Goal: Transaction & Acquisition: Purchase product/service

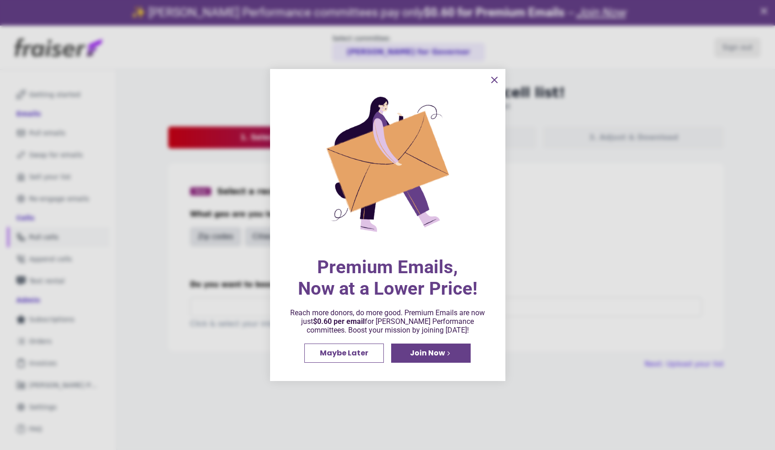
click at [492, 82] on icon "information" at bounding box center [494, 80] width 11 height 11
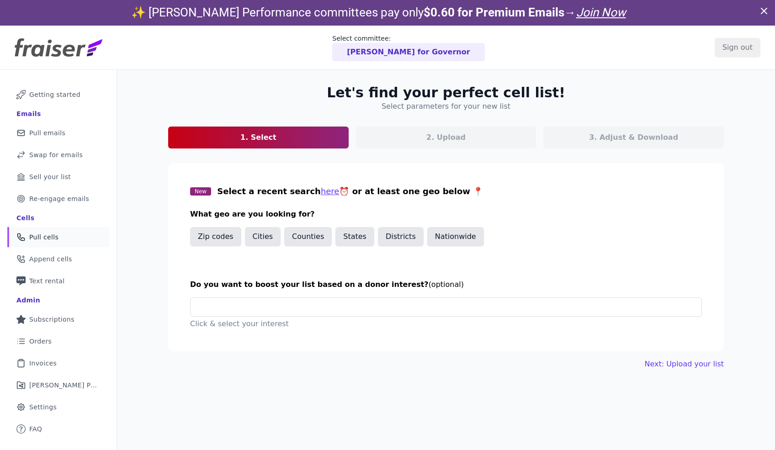
click at [425, 54] on div "Premium Emails, Now at a Lower Price! Reach more donors, do more good. Premium …" at bounding box center [387, 202] width 235 height 312
click at [411, 53] on p "Tim Walz for Governor" at bounding box center [408, 52] width 123 height 11
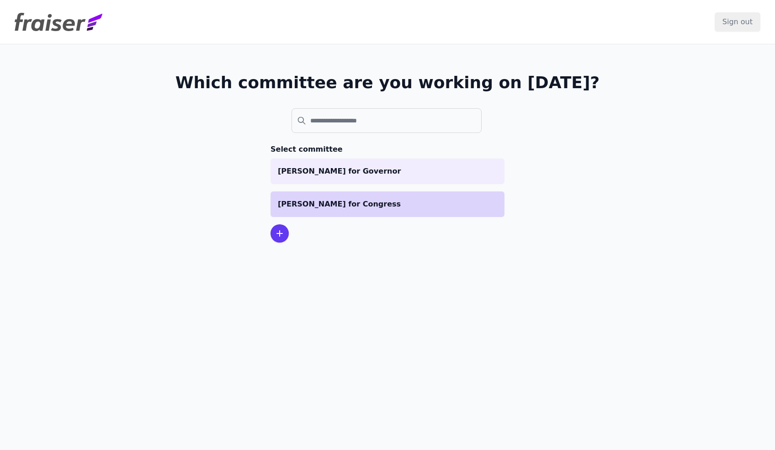
click at [383, 208] on p "[PERSON_NAME] for Congress" at bounding box center [387, 204] width 219 height 11
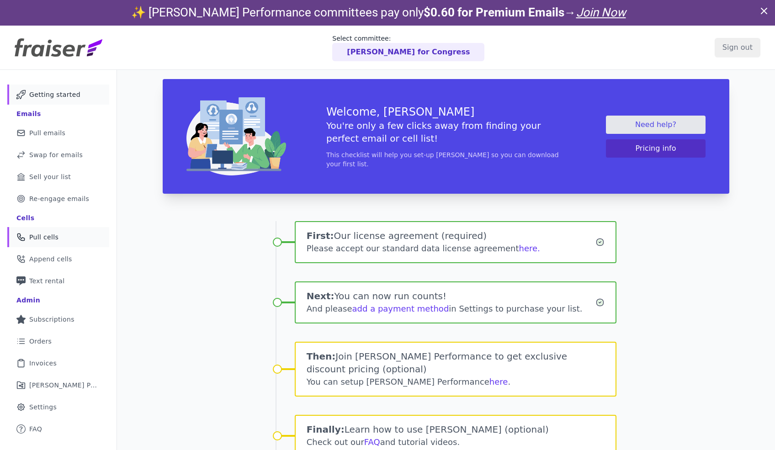
click at [55, 243] on link "Phone Icon Outline of a phone Pull cells" at bounding box center [58, 237] width 102 height 20
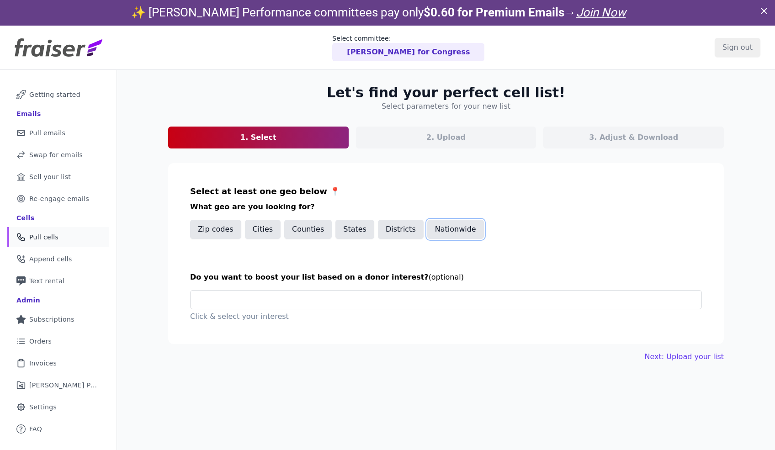
drag, startPoint x: 432, startPoint y: 233, endPoint x: 422, endPoint y: 248, distance: 17.9
click at [432, 233] on button "Nationwide" at bounding box center [456, 229] width 57 height 19
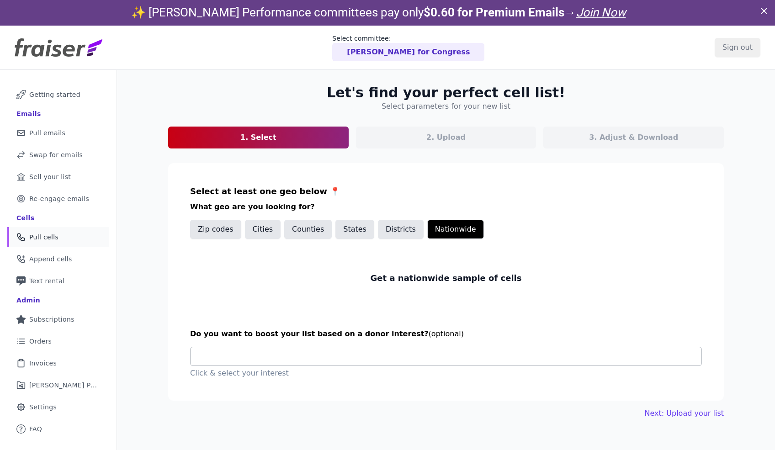
click at [367, 359] on input "text" at bounding box center [450, 357] width 504 height 18
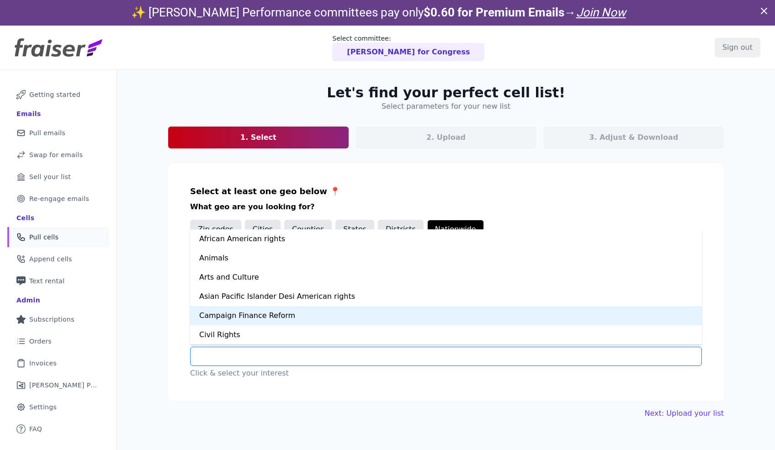
click at [353, 316] on div "Campaign Finance Reform" at bounding box center [446, 315] width 512 height 19
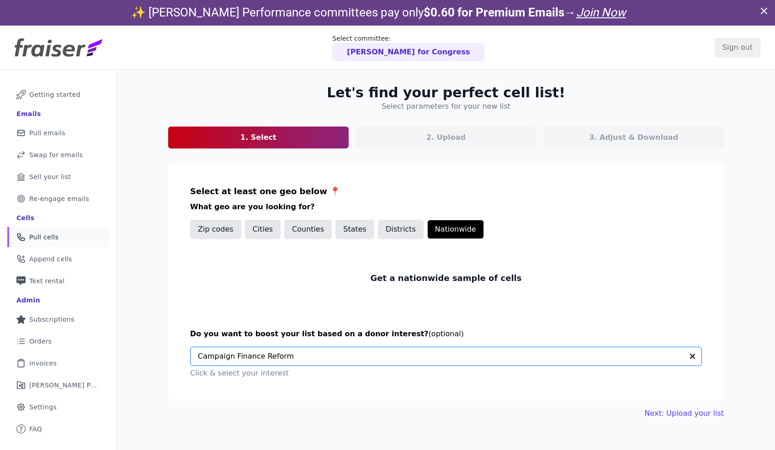
click at [353, 316] on section "Select at least one geo below 📍 What geo are you looking for? Zip codes Cities …" at bounding box center [446, 282] width 556 height 238
click at [381, 228] on button "Districts" at bounding box center [401, 229] width 46 height 19
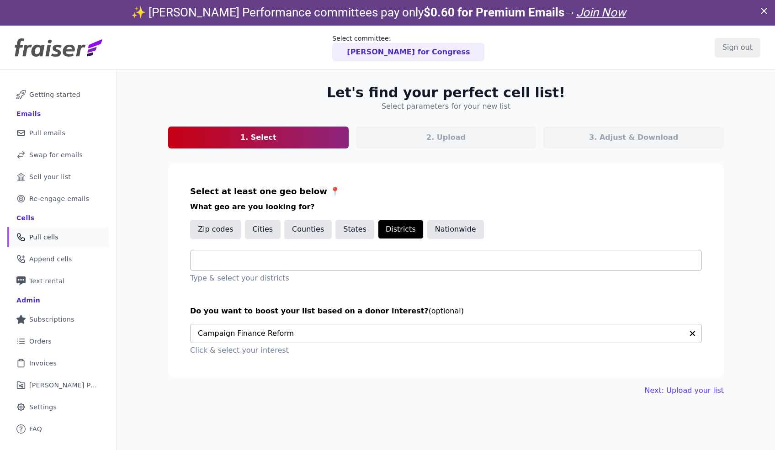
click at [345, 266] on div at bounding box center [450, 261] width 504 height 20
type input "*"
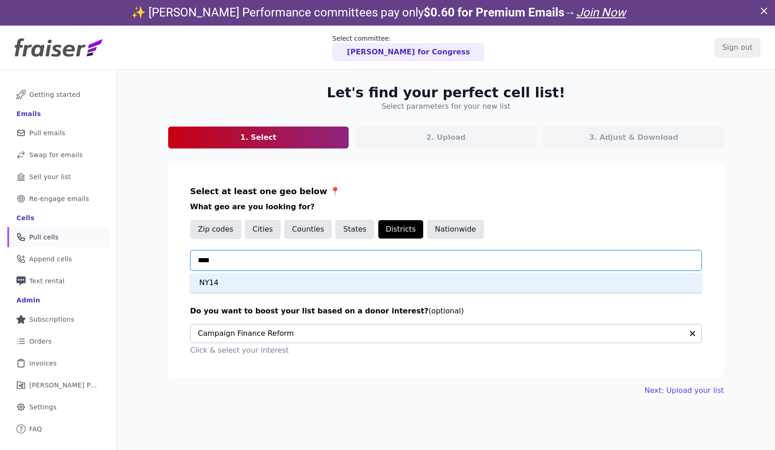
type input "****"
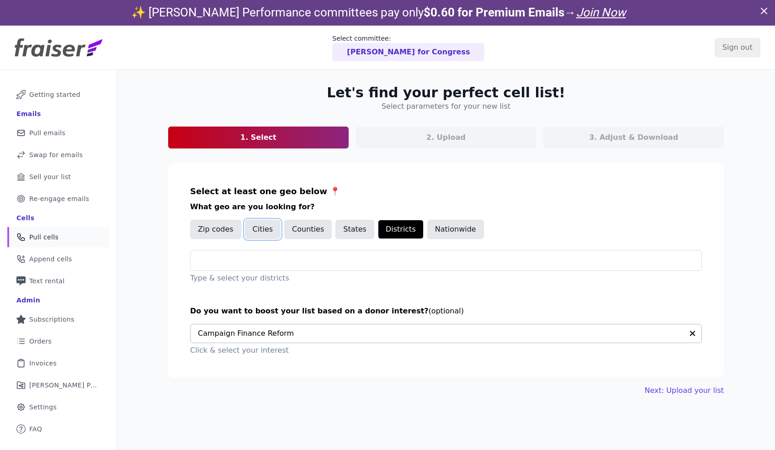
click at [267, 237] on button "Cities" at bounding box center [263, 229] width 36 height 19
click at [275, 266] on div at bounding box center [450, 261] width 504 height 20
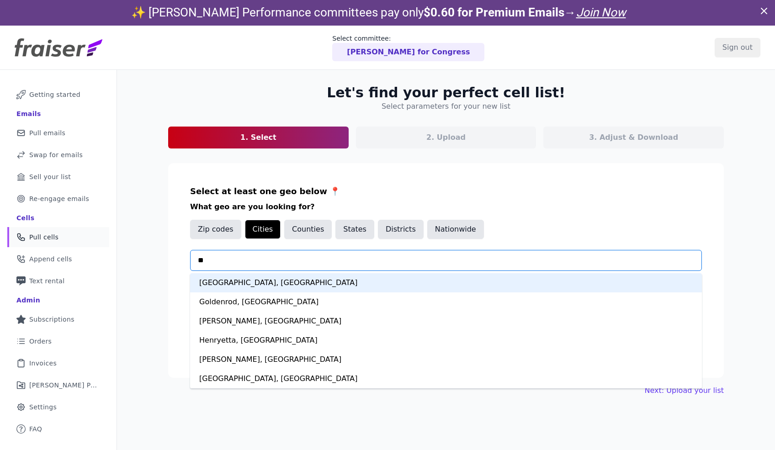
type input "*"
type input "*****"
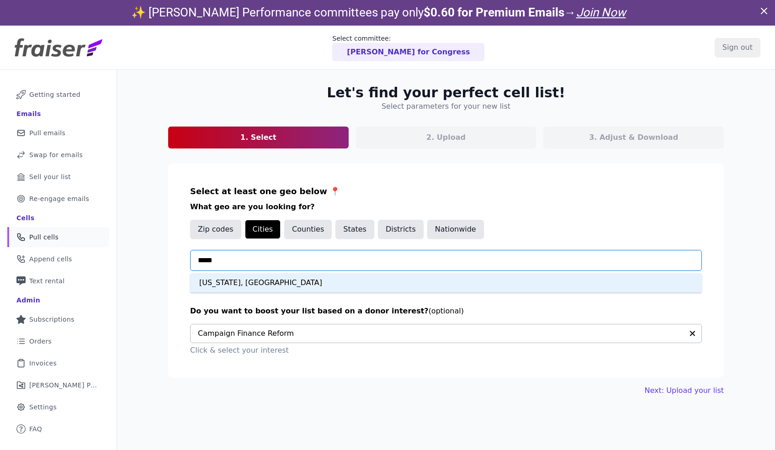
click at [246, 279] on div "[US_STATE], [GEOGRAPHIC_DATA]" at bounding box center [446, 282] width 512 height 19
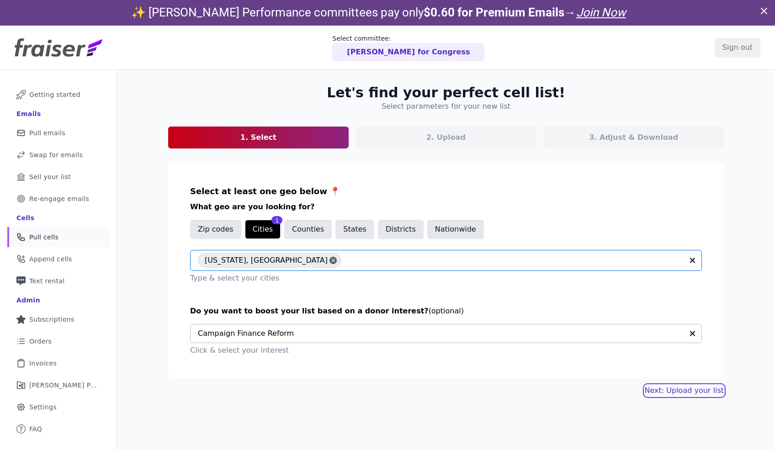
click at [665, 393] on link "Next: Upload your list" at bounding box center [684, 390] width 79 height 11
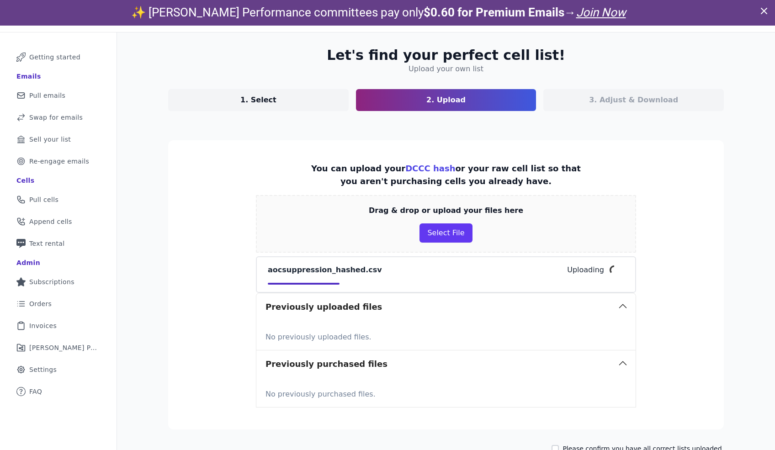
scroll to position [75, 0]
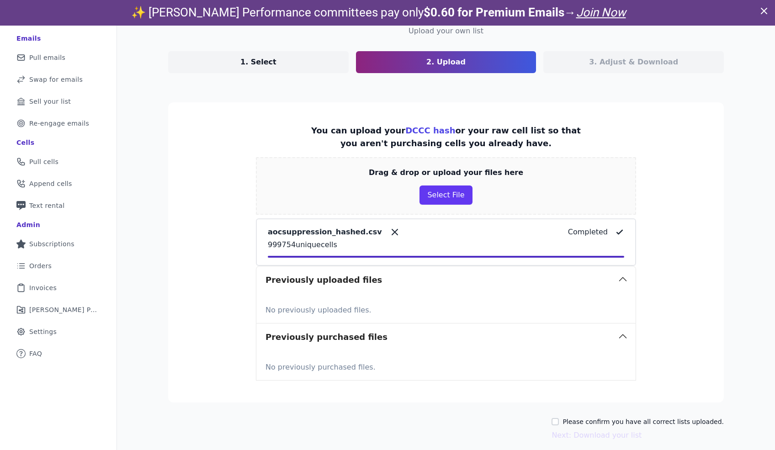
click at [576, 421] on label "Please confirm you have all correct lists uploaded." at bounding box center [643, 421] width 161 height 9
click at [559, 421] on input "Please confirm you have all correct lists uploaded." at bounding box center [555, 421] width 7 height 7
checkbox input "true"
click at [579, 438] on button "Next: Download your list" at bounding box center [597, 435] width 90 height 11
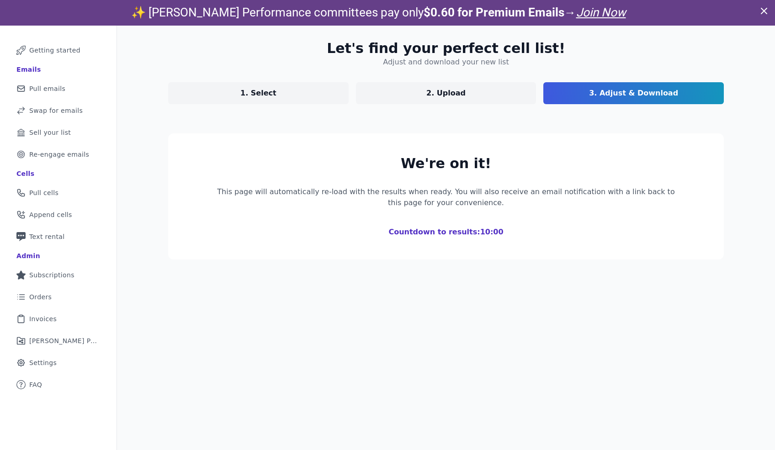
scroll to position [44, 0]
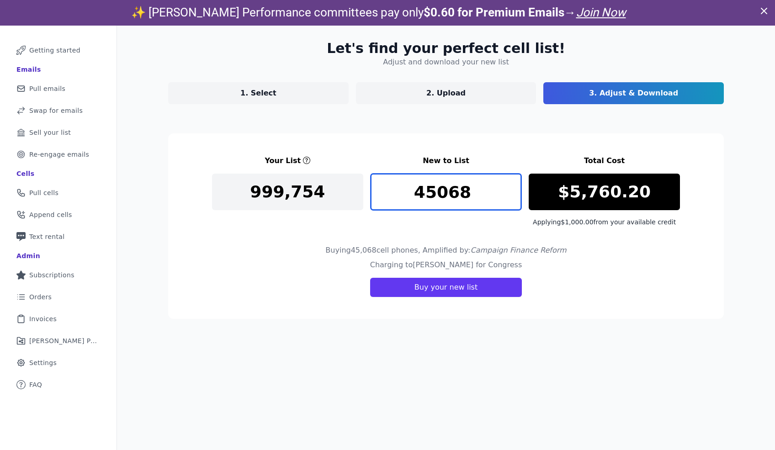
click at [514, 197] on input "45068" at bounding box center [446, 192] width 151 height 37
click at [435, 201] on input "45068" at bounding box center [446, 192] width 151 height 37
type input "1"
type input "6666"
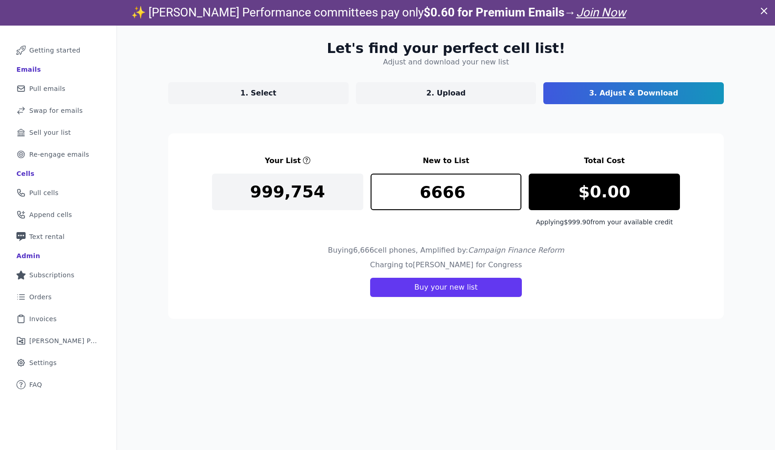
click at [504, 144] on section "Your List New to List Total Cost 999,754 6666 $0.00 Applying $999.90 from your …" at bounding box center [446, 227] width 556 height 186
click at [293, 97] on link "1. Select" at bounding box center [258, 93] width 181 height 22
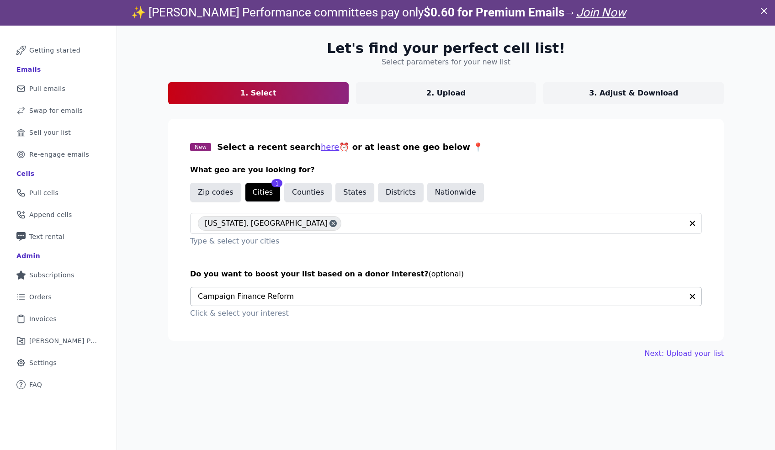
click at [694, 295] on icon "button" at bounding box center [692, 296] width 5 height 5
click at [568, 152] on div "New Select a recent search here ⏰ or at least one geo below 📍 What geo are you …" at bounding box center [446, 194] width 512 height 106
click at [600, 91] on p "3. Adjust & Download" at bounding box center [633, 93] width 89 height 11
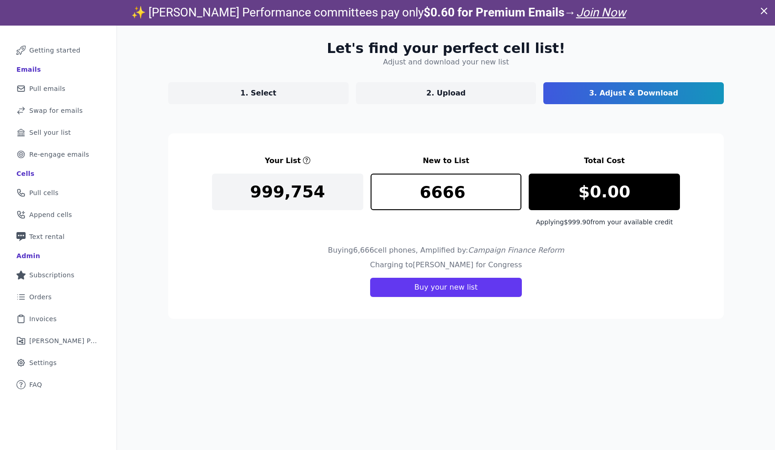
click at [338, 91] on link "1. Select" at bounding box center [258, 93] width 181 height 22
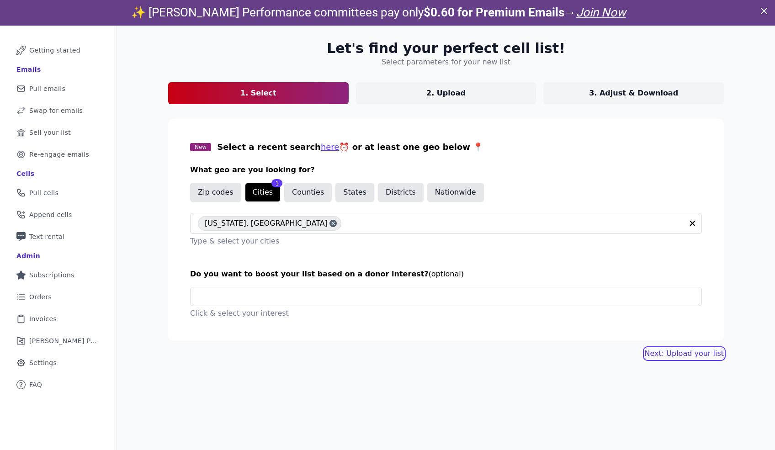
click at [679, 351] on link "Next: Upload your list" at bounding box center [684, 353] width 79 height 11
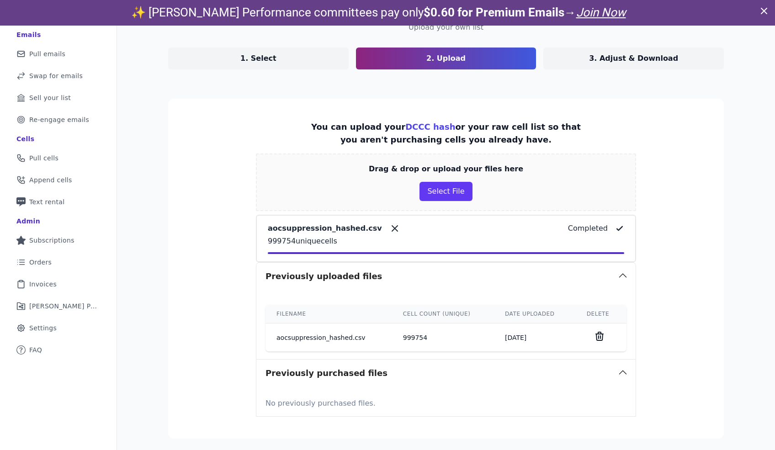
scroll to position [126, 0]
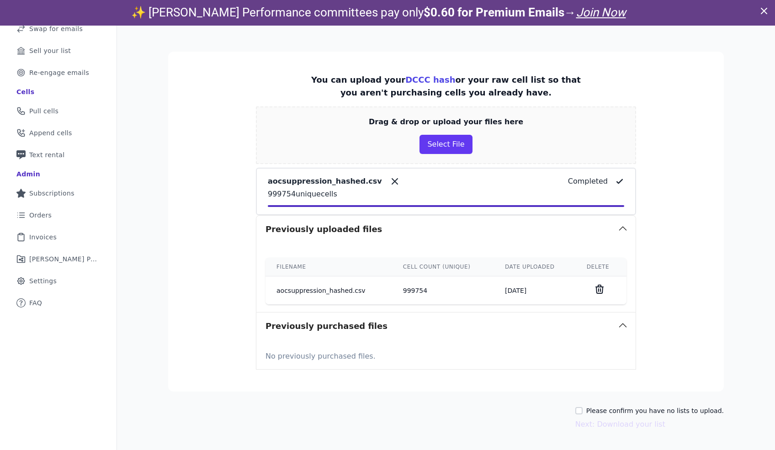
click at [662, 413] on label "Please confirm you have no lists to upload." at bounding box center [656, 410] width 138 height 9
click at [583, 413] on input "Please confirm you have no lists to upload." at bounding box center [579, 410] width 7 height 7
checkbox input "true"
click at [661, 428] on button "Next: Download your list" at bounding box center [621, 424] width 90 height 11
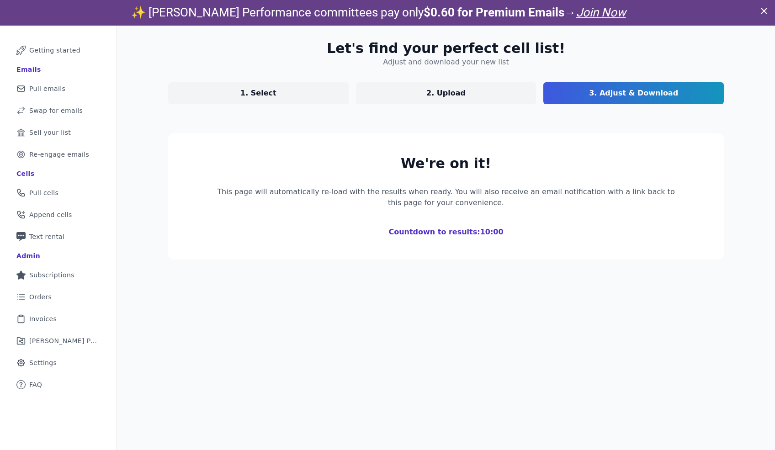
scroll to position [44, 0]
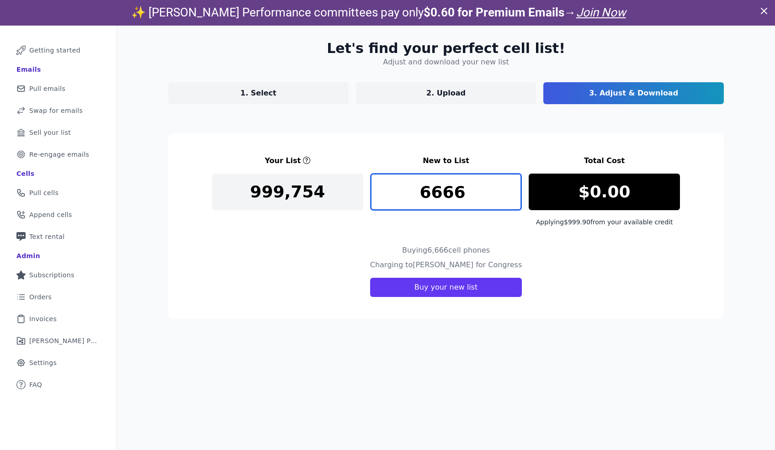
click at [482, 198] on input "6666" at bounding box center [446, 192] width 151 height 37
drag, startPoint x: 515, startPoint y: 187, endPoint x: 505, endPoint y: 188, distance: 10.2
click at [515, 187] on input "6670" at bounding box center [446, 192] width 151 height 37
click at [460, 197] on input "6670" at bounding box center [446, 192] width 151 height 37
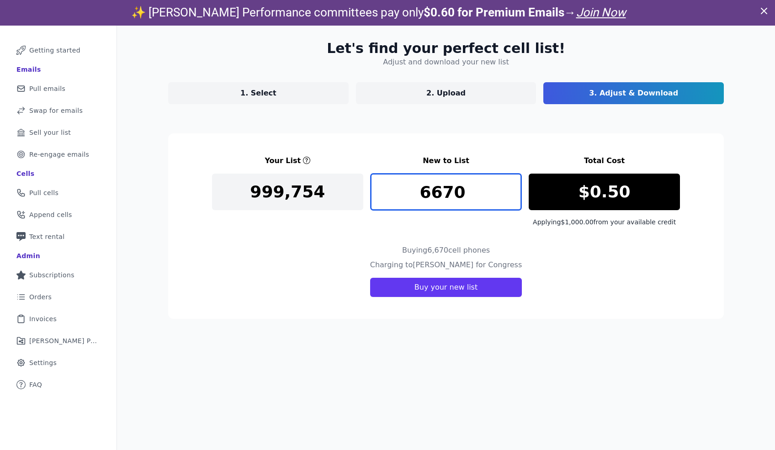
click at [460, 197] on input "6670" at bounding box center [446, 192] width 151 height 37
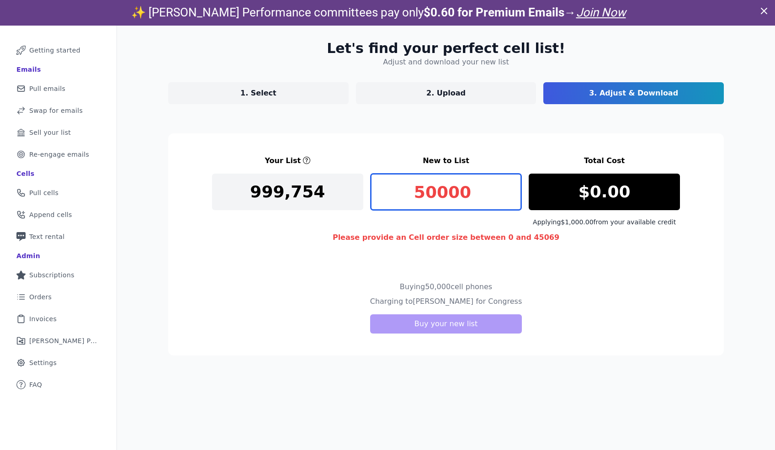
click at [458, 197] on input "50000" at bounding box center [446, 192] width 151 height 37
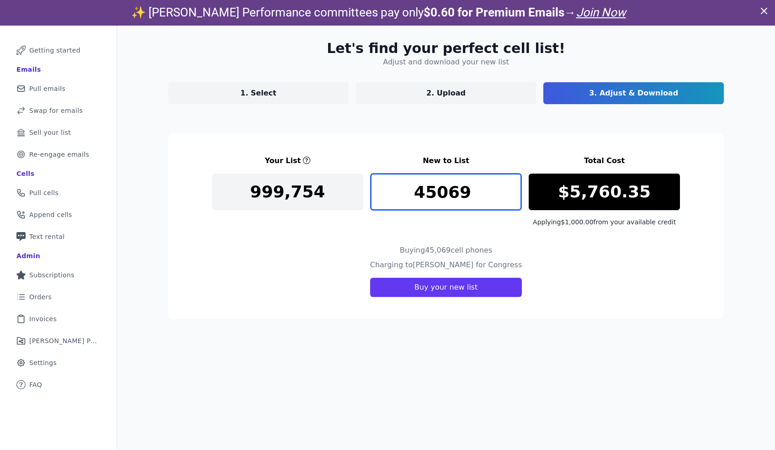
type input "45069"
click at [455, 227] on section "Your List New to List Total Cost 999,754 45069 $5,760.35 Applying $1,000.00 fro…" at bounding box center [446, 227] width 556 height 186
